Goal: Navigation & Orientation: Find specific page/section

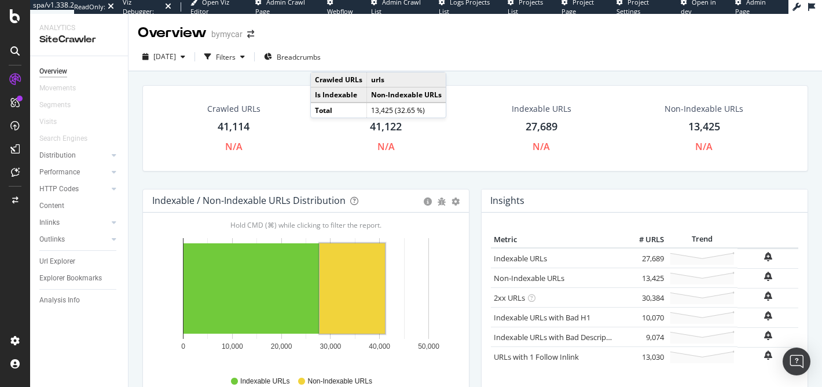
click at [8, 50] on div at bounding box center [15, 51] width 19 height 19
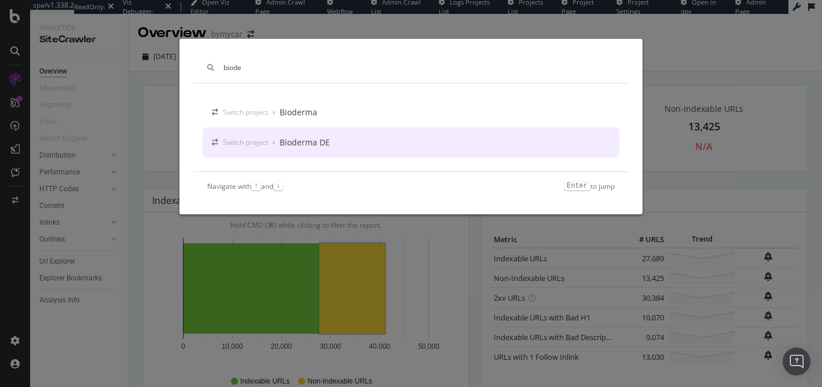
type input "biode"
click at [299, 145] on div "Bioderma DE" at bounding box center [304, 143] width 50 height 12
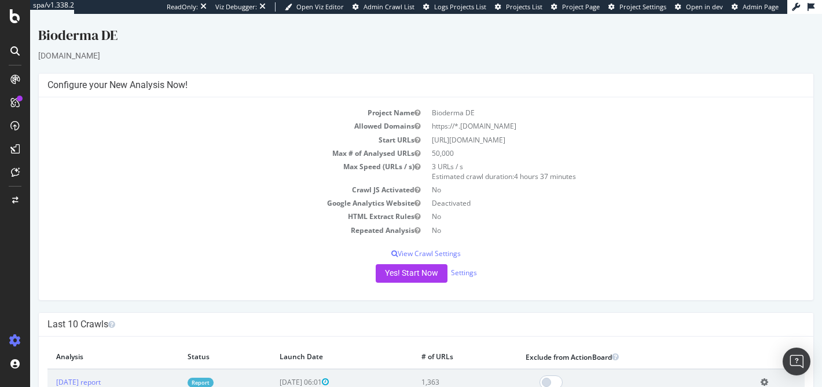
scroll to position [157, 0]
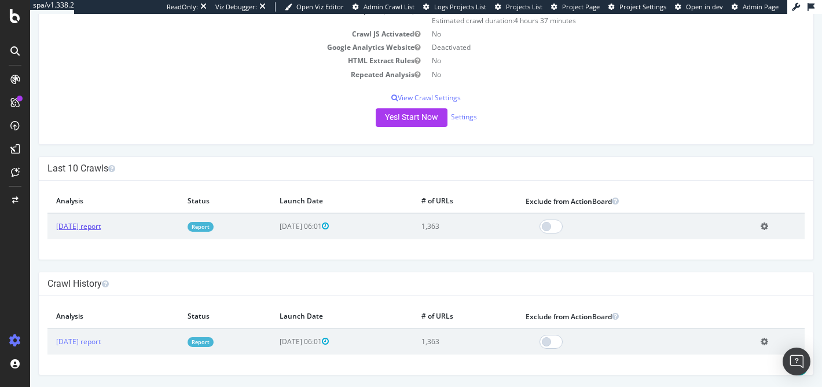
click at [101, 224] on link "[DATE] report" at bounding box center [78, 226] width 45 height 10
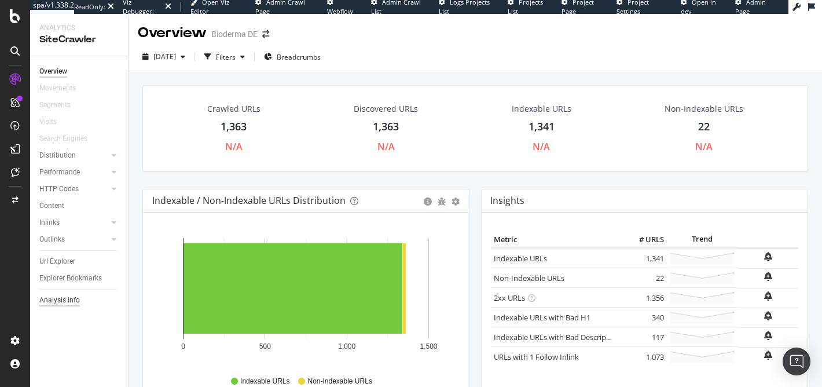
click at [69, 298] on div "Analysis Info" at bounding box center [59, 300] width 41 height 12
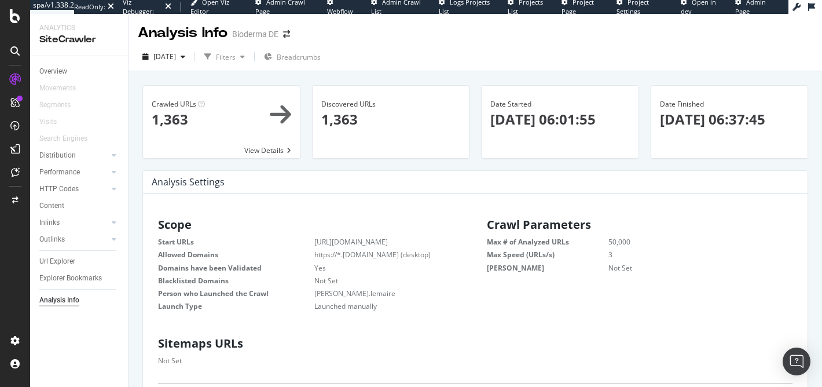
scroll to position [185, 310]
drag, startPoint x: 404, startPoint y: 242, endPoint x: 313, endPoint y: 244, distance: 90.9
click at [313, 244] on dl "Start URLs [URL][DOMAIN_NAME] Allowed Domains https://*.[DOMAIN_NAME] (desktop)…" at bounding box center [310, 274] width 305 height 74
copy dl "[URL][DOMAIN_NAME]"
click at [288, 109] on span at bounding box center [221, 122] width 157 height 72
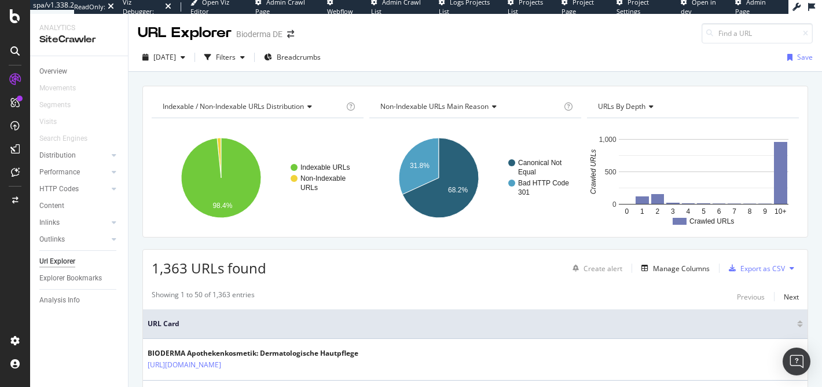
click at [8, 53] on div at bounding box center [15, 51] width 19 height 19
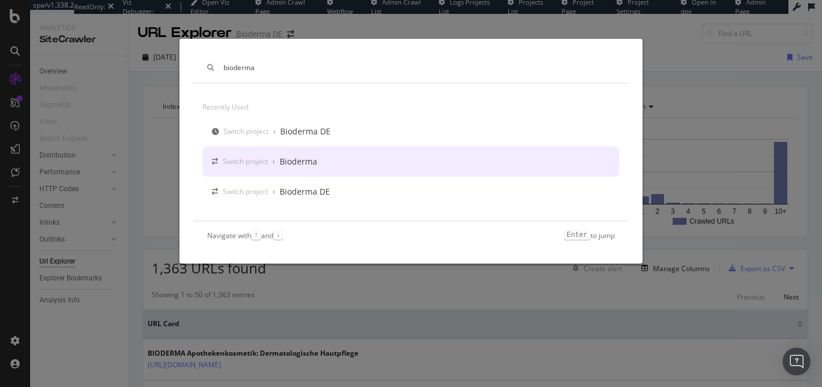
type input "bioderma"
click at [310, 159] on div "Bioderma" at bounding box center [298, 162] width 38 height 12
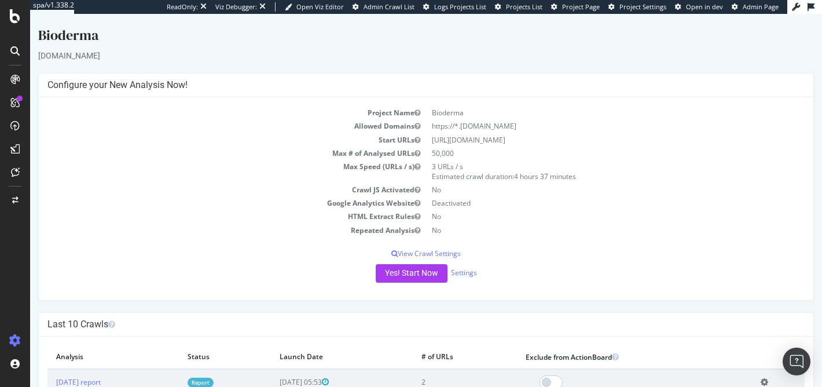
scroll to position [67, 0]
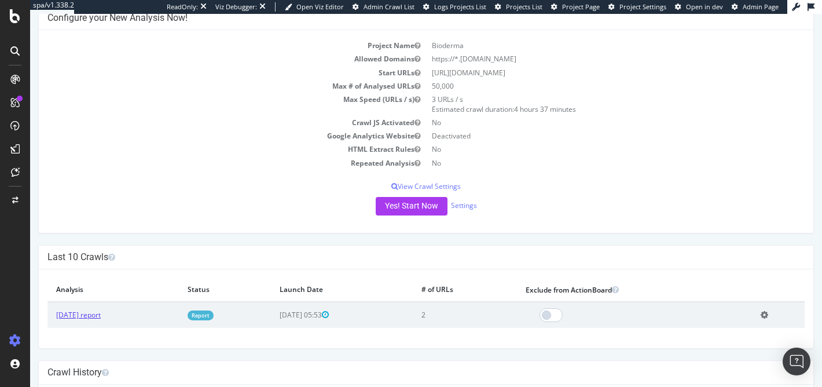
click at [101, 316] on link "[DATE] report" at bounding box center [78, 315] width 45 height 10
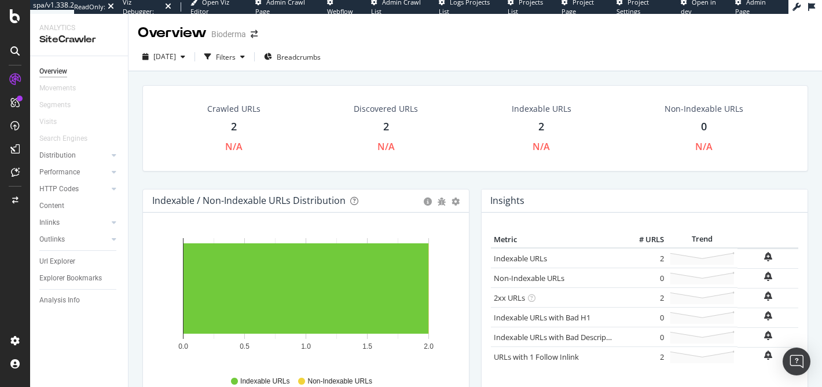
click at [14, 59] on div at bounding box center [15, 51] width 19 height 19
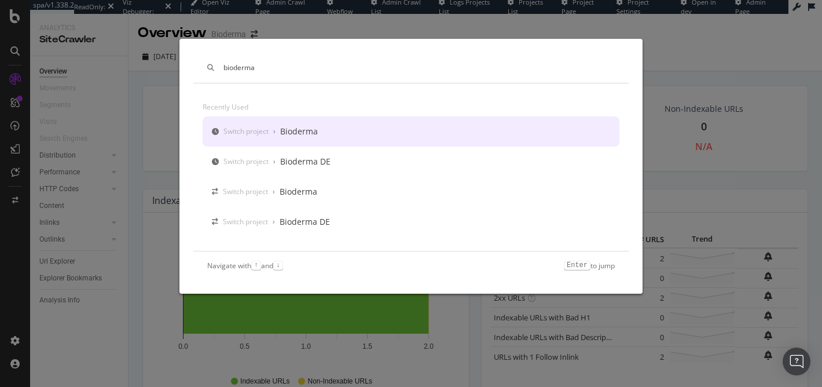
type input "bioderma"
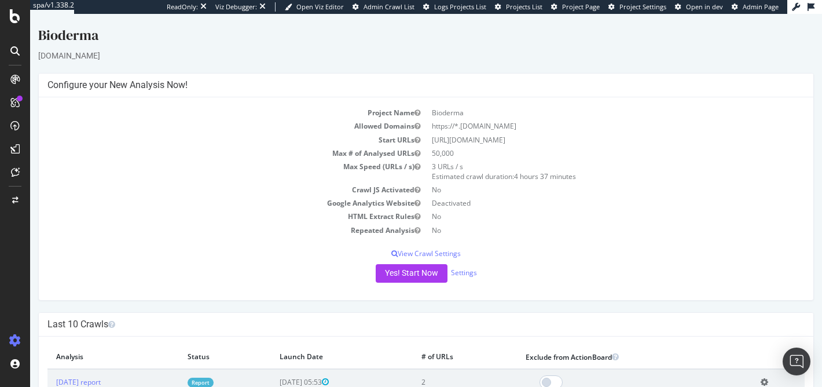
click at [753, 10] on span "Admin Page" at bounding box center [760, 6] width 36 height 9
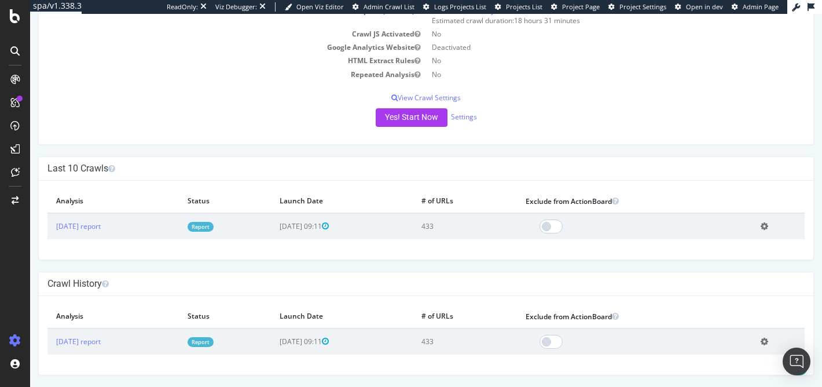
scroll to position [154, 0]
click at [93, 226] on link "2025 Jul. 24th report" at bounding box center [78, 227] width 45 height 10
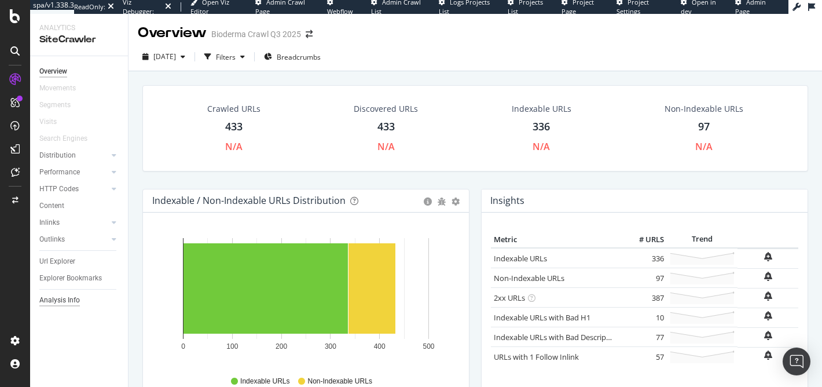
click at [53, 297] on div "Analysis Info" at bounding box center [59, 300] width 41 height 12
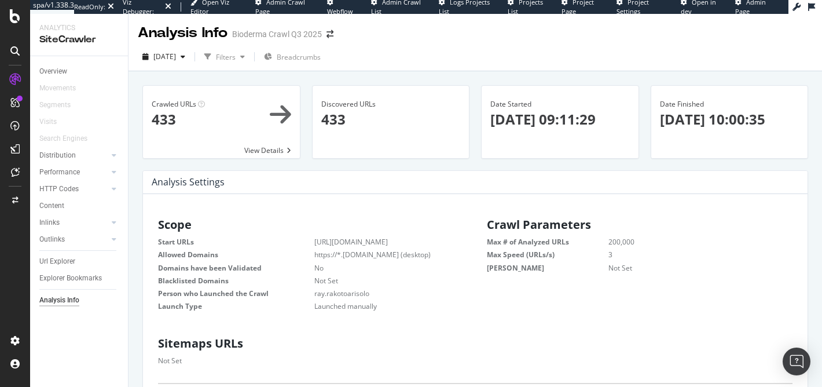
scroll to position [185, 310]
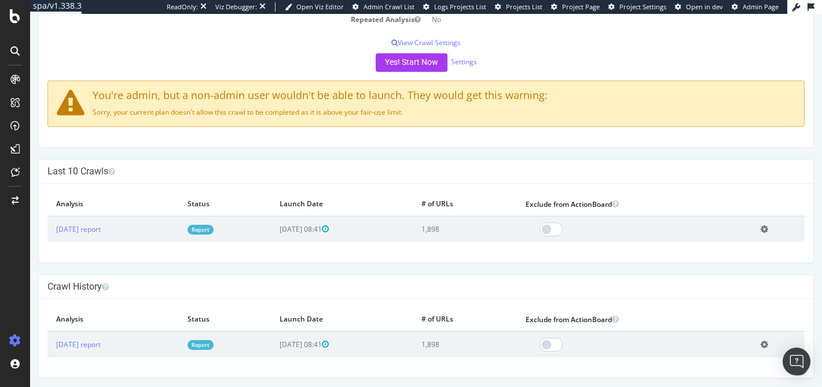
scroll to position [205, 0]
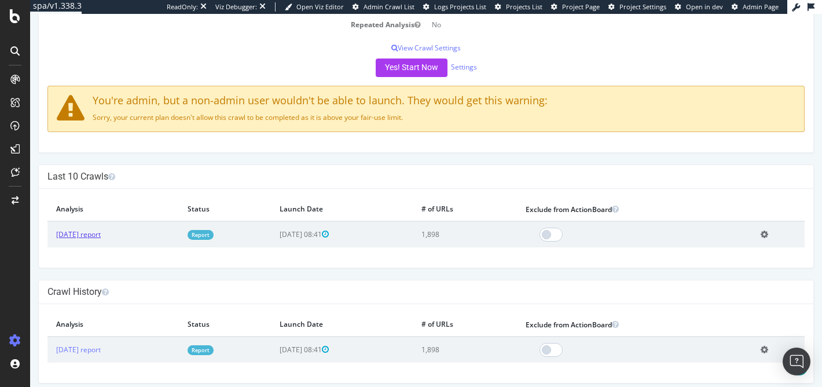
click at [101, 235] on link "[DATE] report" at bounding box center [78, 234] width 45 height 10
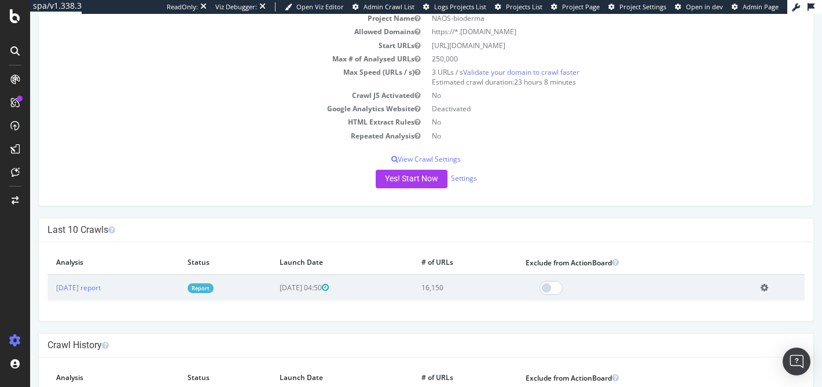
scroll to position [92, 0]
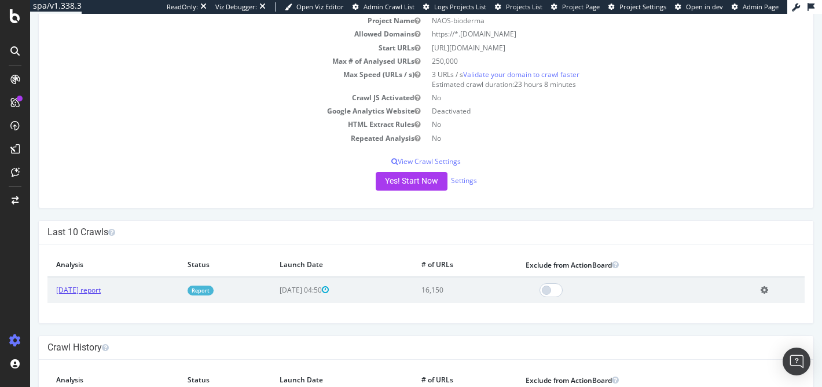
click at [101, 289] on link "2024 Mar. 1st report" at bounding box center [78, 290] width 45 height 10
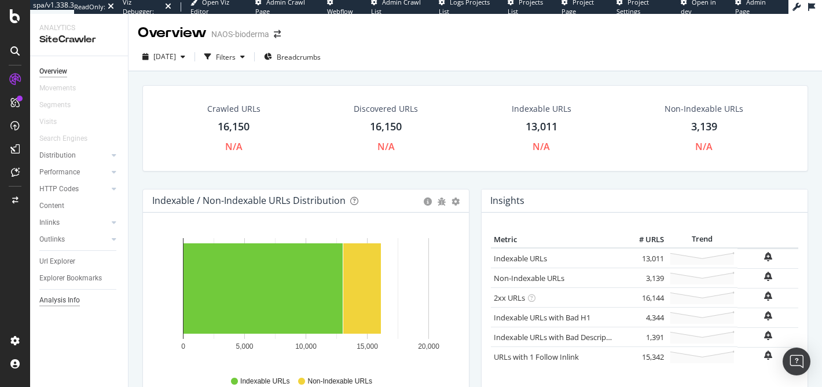
click at [76, 295] on div "Analysis Info" at bounding box center [59, 300] width 41 height 12
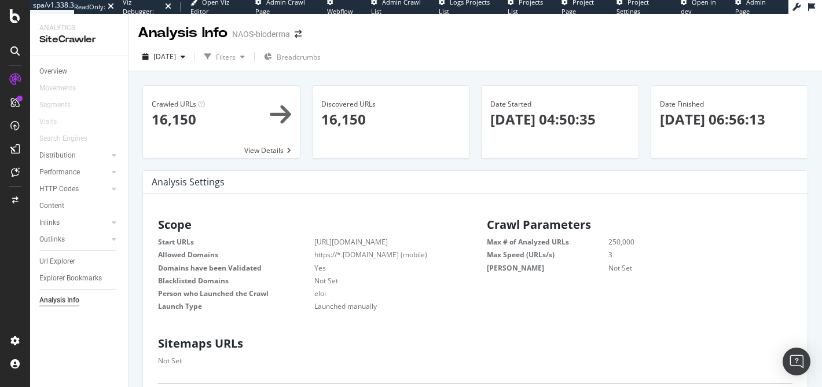
scroll to position [185, 310]
click at [65, 71] on div "Overview" at bounding box center [53, 71] width 28 height 12
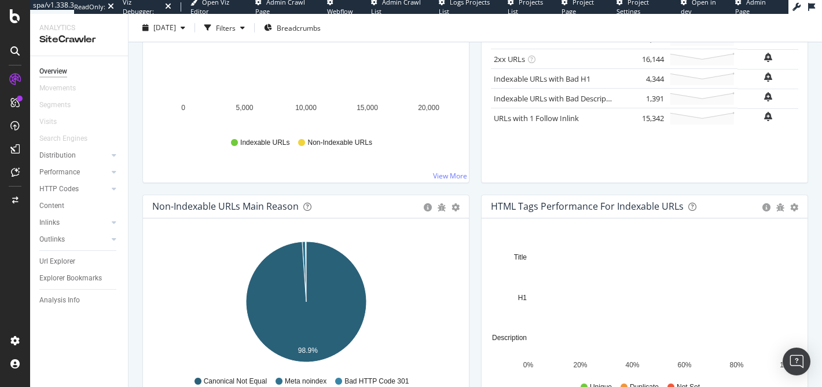
scroll to position [206, 0]
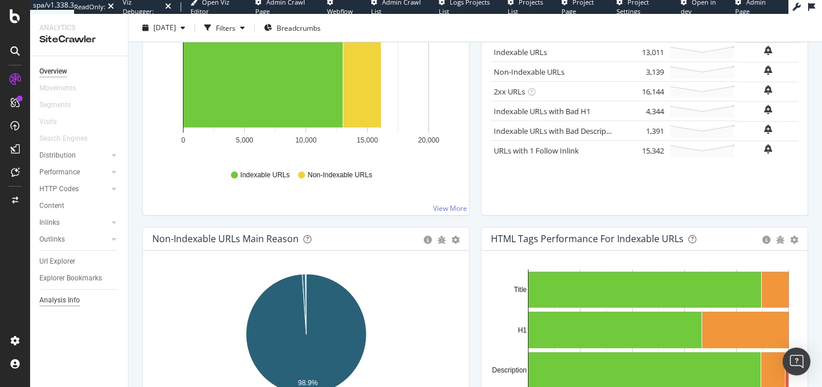
click at [65, 298] on div "Analysis Info" at bounding box center [59, 300] width 41 height 12
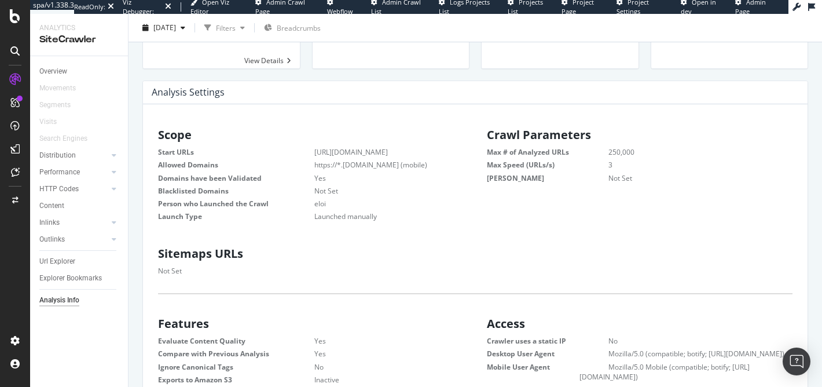
scroll to position [97, 0]
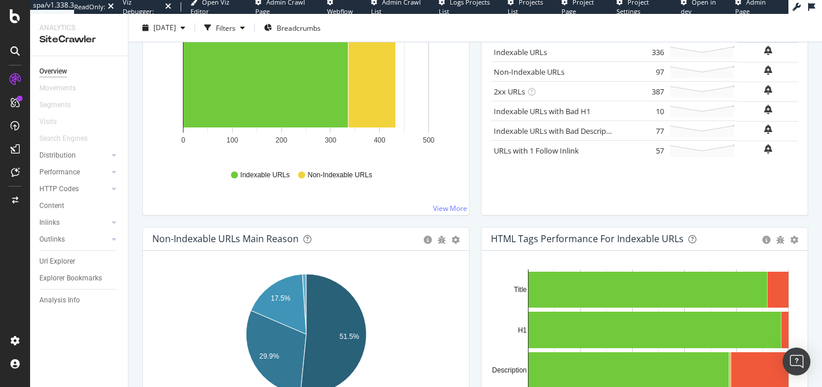
scroll to position [203, 0]
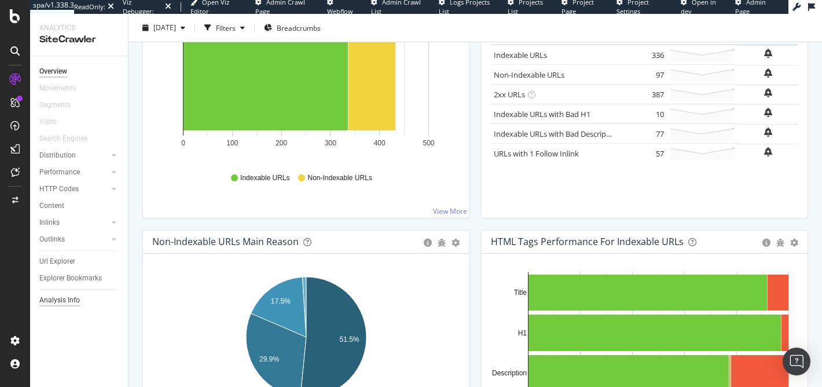
click at [67, 300] on div "Analysis Info" at bounding box center [59, 300] width 41 height 12
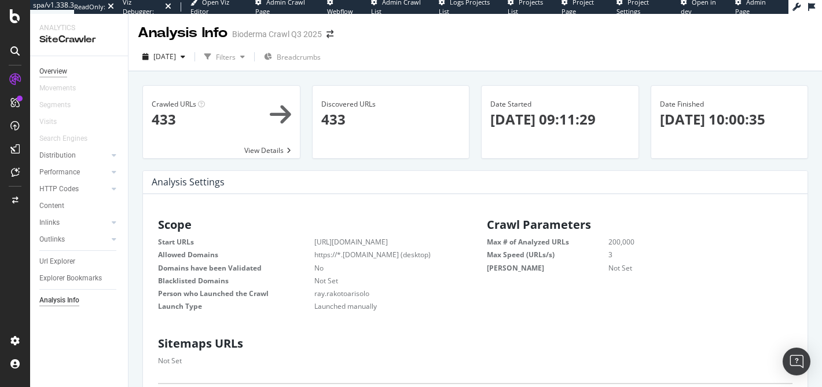
click at [54, 67] on div "Overview" at bounding box center [53, 71] width 28 height 12
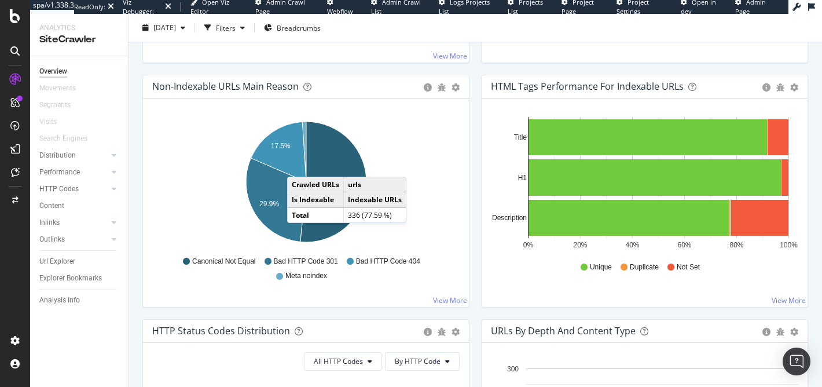
scroll to position [363, 0]
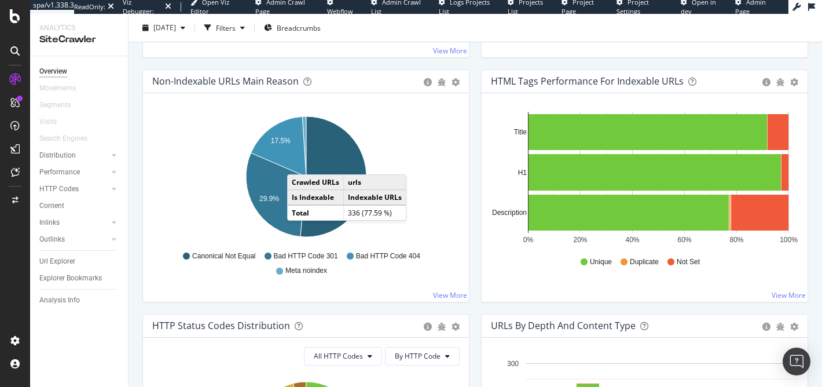
click at [135, 195] on div "Overview Bioderma Crawl Q3 2025 2025 Jul. 24th Filters Breadcrumbs Crawled URLs…" at bounding box center [474, 200] width 693 height 373
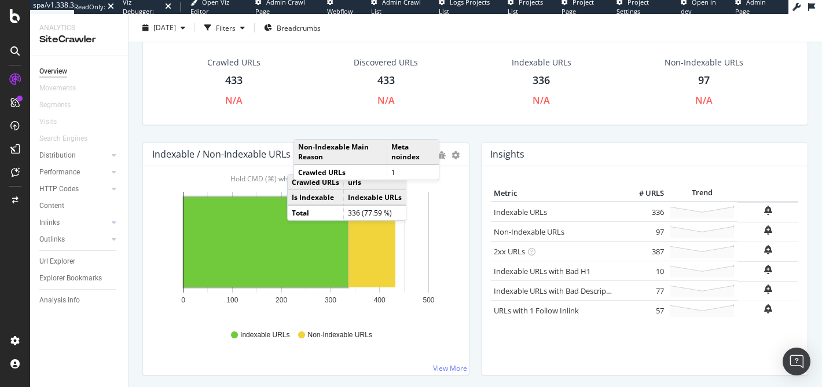
scroll to position [0, 0]
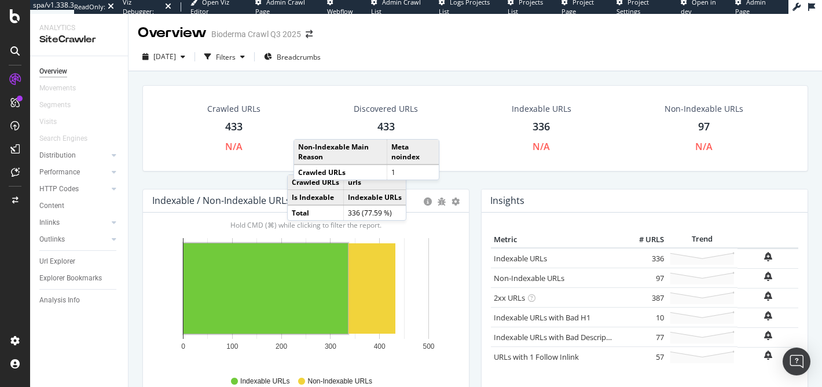
click at [16, 51] on icon at bounding box center [14, 50] width 9 height 9
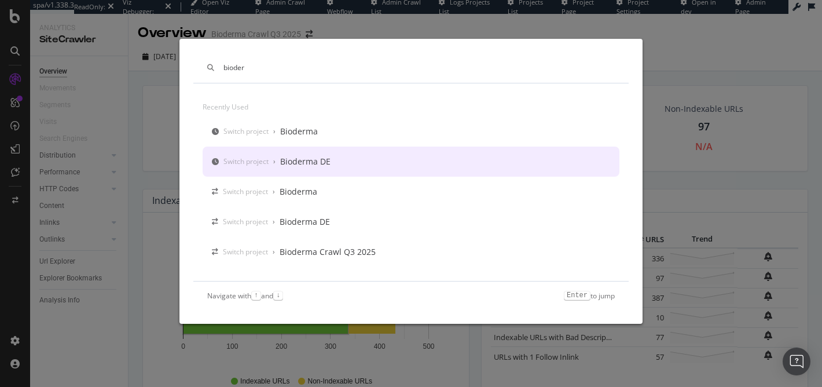
type input "bioder"
click at [426, 156] on div "Switch project › Bioderma DE" at bounding box center [411, 161] width 417 height 30
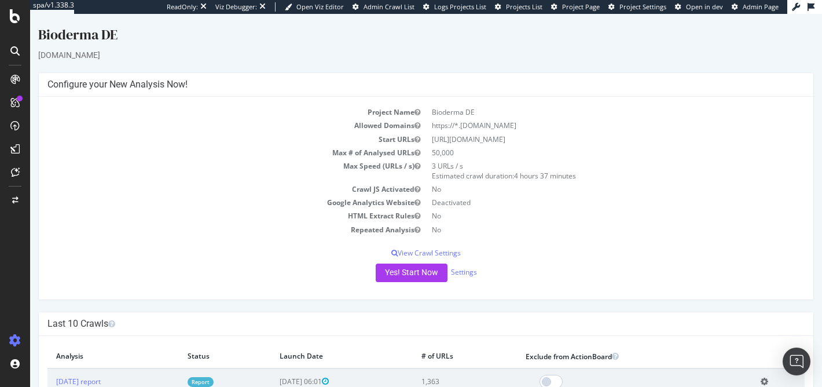
scroll to position [157, 0]
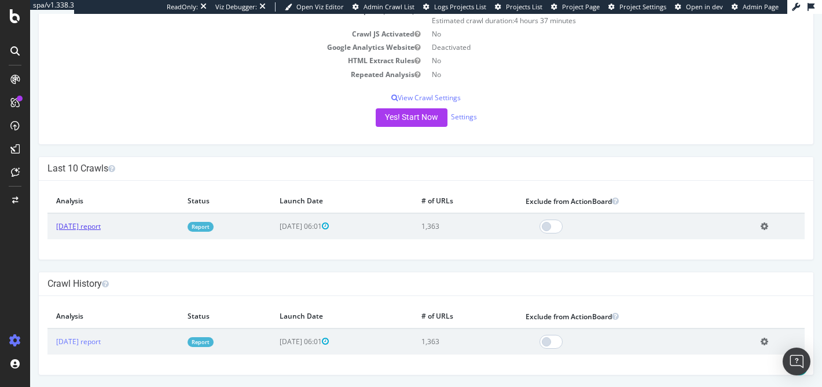
click at [97, 224] on link "[DATE] report" at bounding box center [78, 226] width 45 height 10
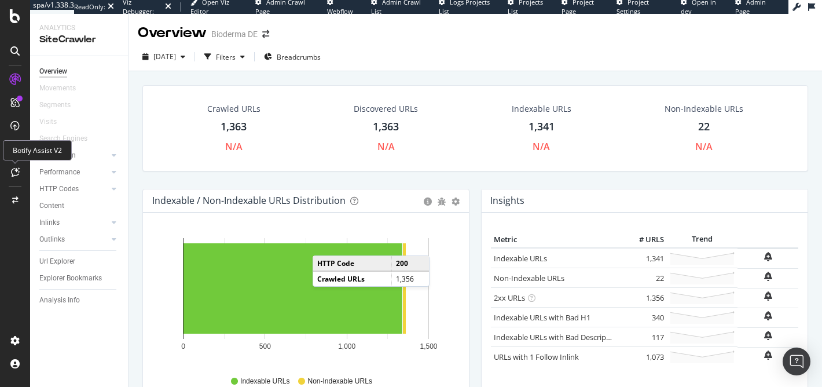
click at [13, 177] on div at bounding box center [15, 172] width 19 height 19
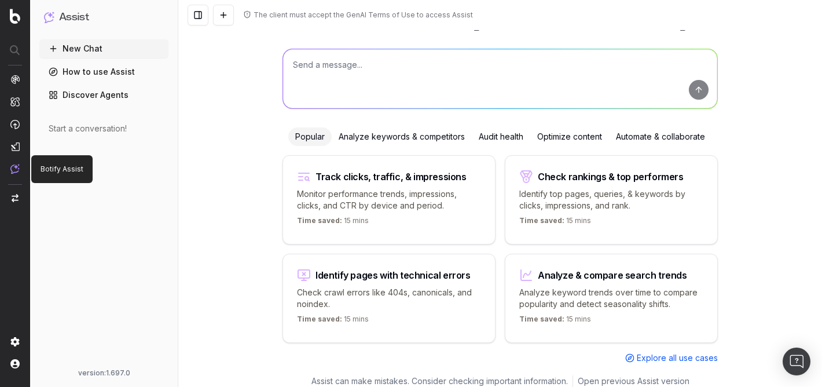
scroll to position [62, 0]
